Goal: Task Accomplishment & Management: Manage account settings

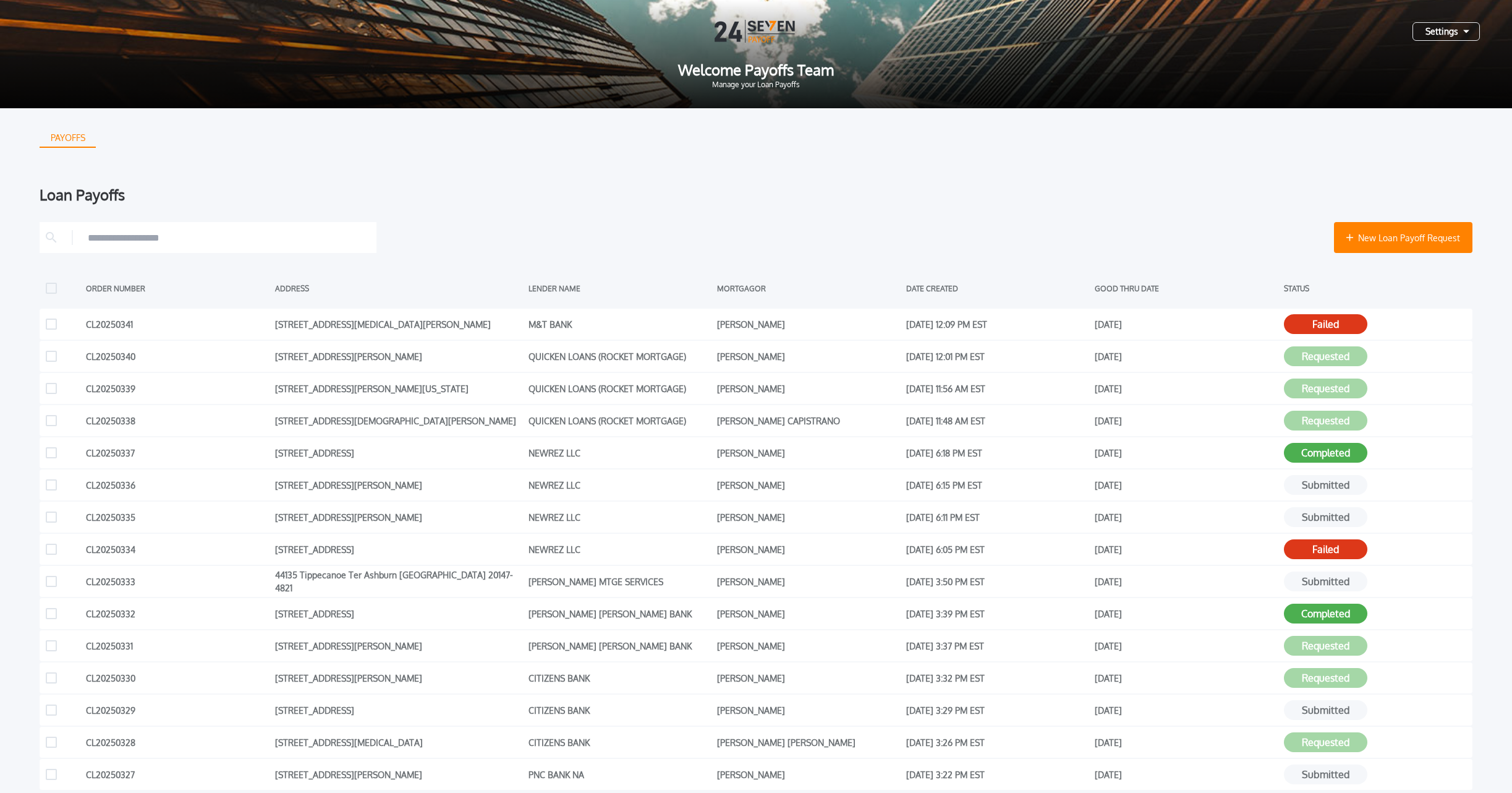
scroll to position [118, 0]
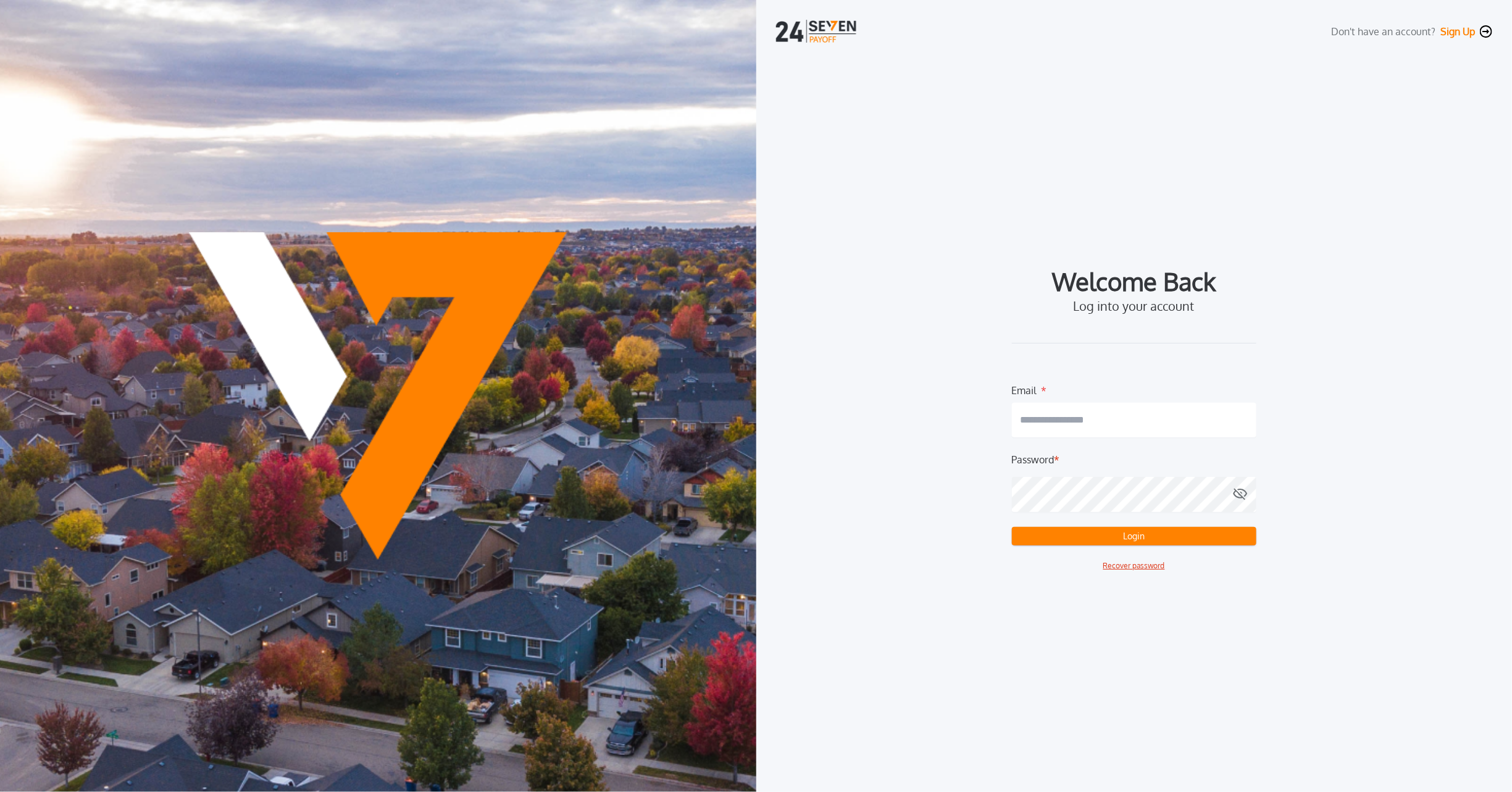
drag, startPoint x: 1286, startPoint y: 360, endPoint x: 1042, endPoint y: 343, distance: 244.6
click at [1264, 353] on div "Welcome Back Log into your account Email * Password * Login Recover password" at bounding box center [1133, 421] width 716 height 300
click at [1195, 412] on input "email" at bounding box center [1134, 420] width 244 height 34
click at [0, 791] on com-1password-button at bounding box center [0, 792] width 0 height 0
type input "**********"
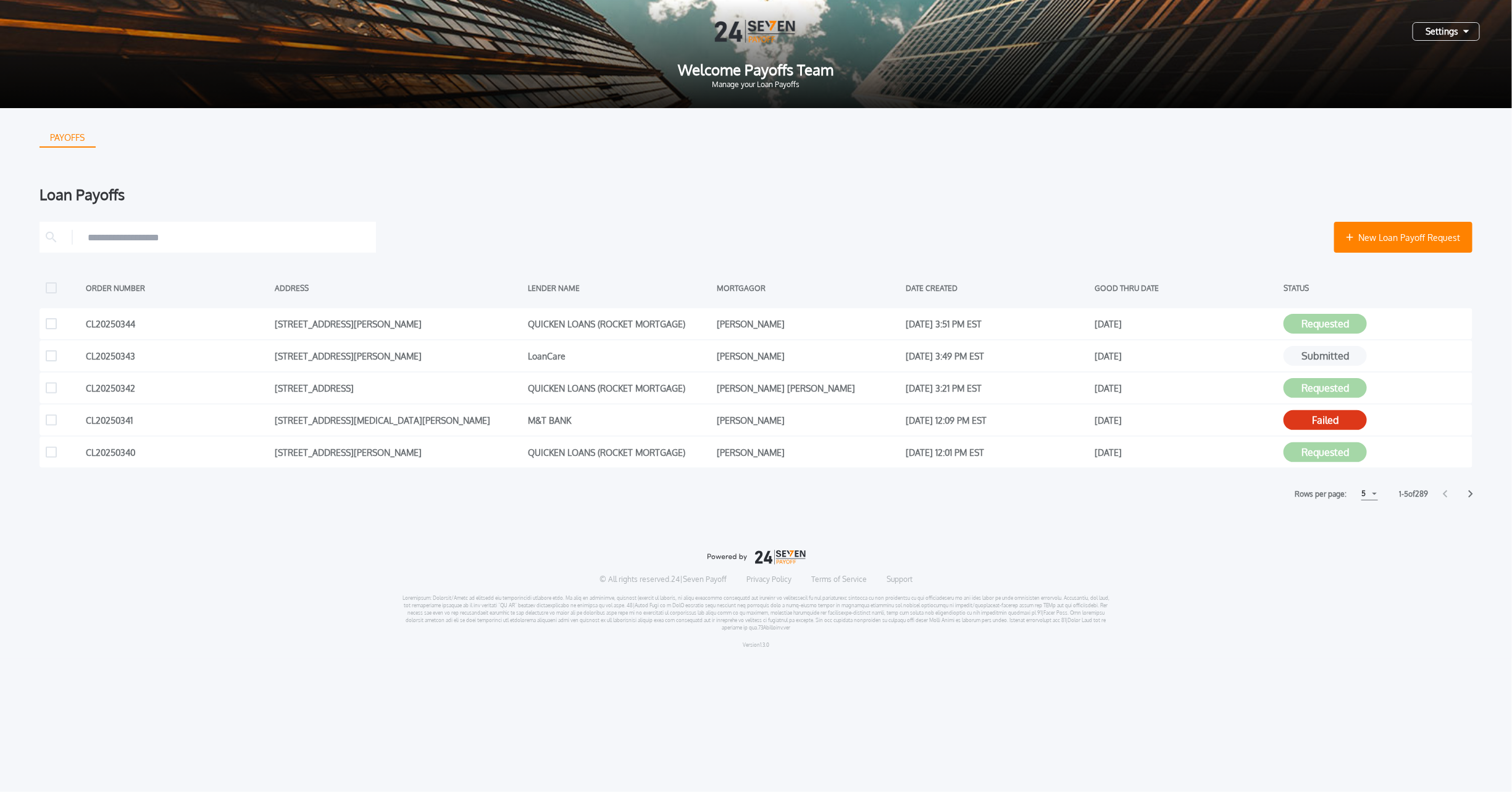
click at [1374, 492] on div "5" at bounding box center [1369, 494] width 17 height 13
click at [1363, 539] on h1 "15" at bounding box center [1368, 540] width 12 height 15
